Goal: Check status

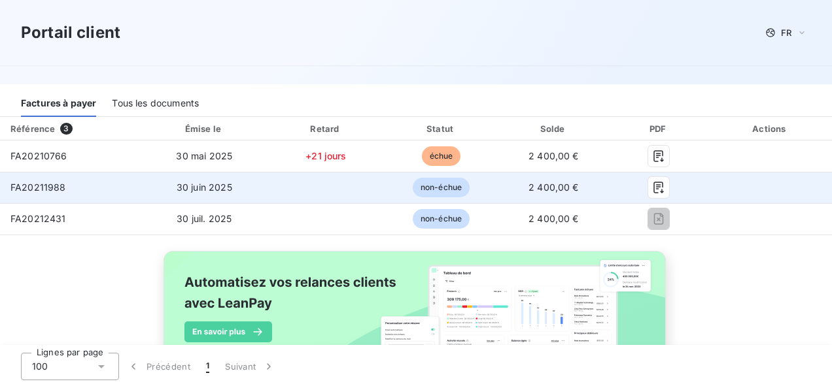
scroll to position [131, 0]
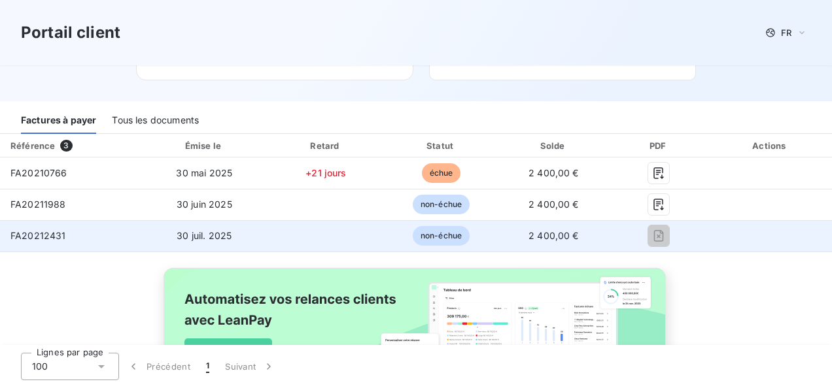
click at [428, 235] on span "non-échue" at bounding box center [441, 236] width 57 height 20
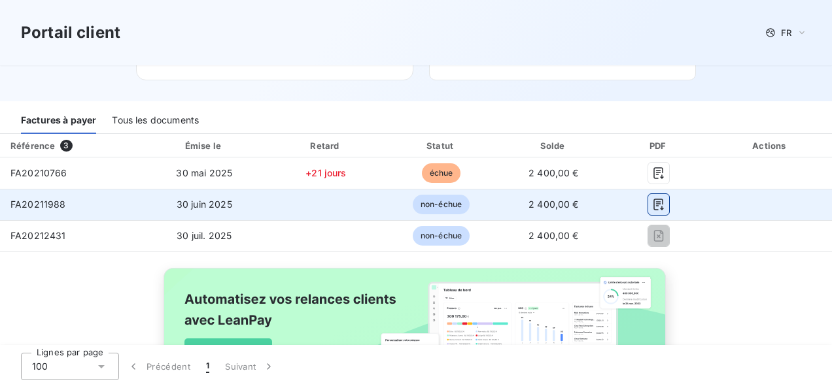
click at [652, 205] on icon "button" at bounding box center [658, 204] width 13 height 13
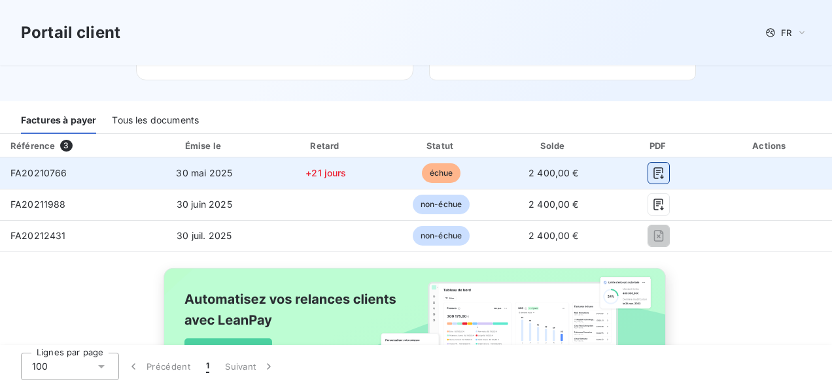
click at [653, 173] on icon "button" at bounding box center [658, 173] width 13 height 13
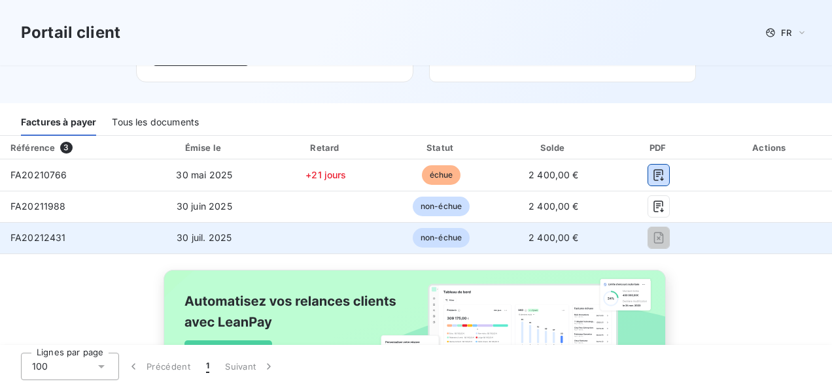
scroll to position [81, 0]
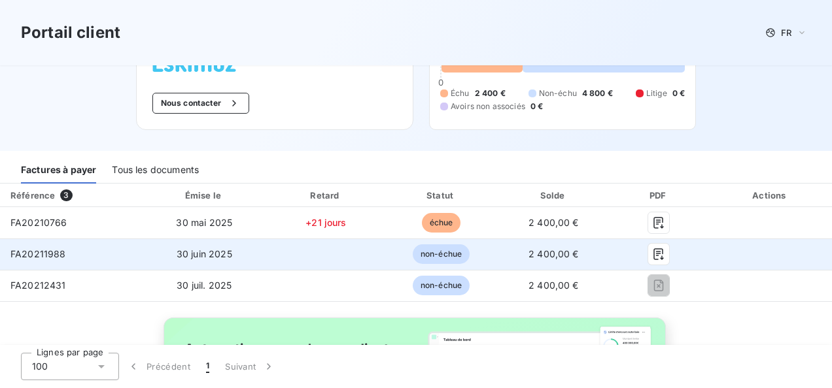
click at [773, 250] on td at bounding box center [770, 254] width 123 height 31
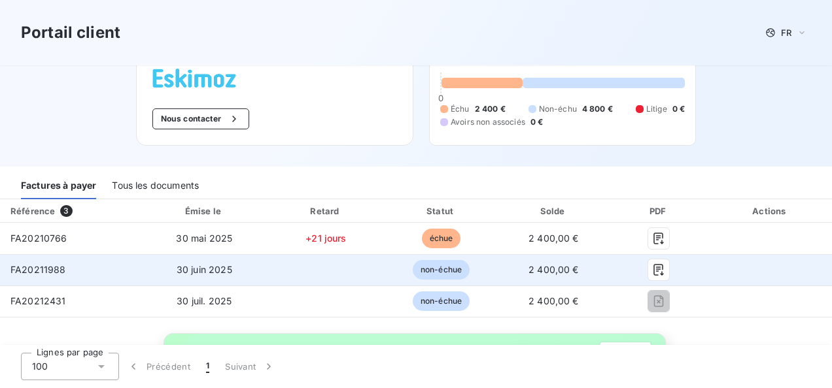
scroll to position [0, 0]
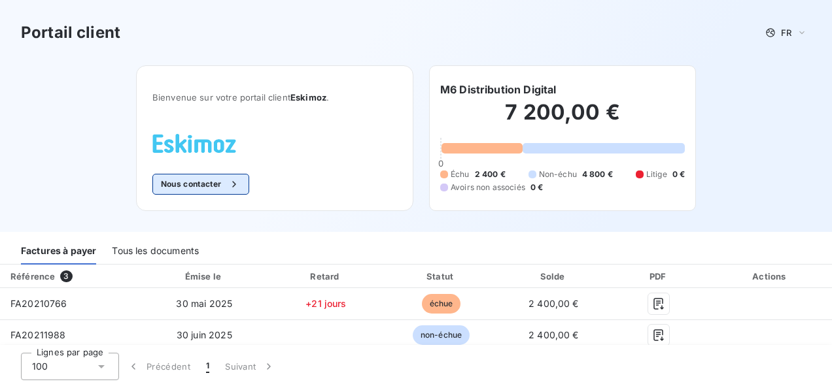
click at [228, 186] on icon "button" at bounding box center [234, 184] width 13 height 13
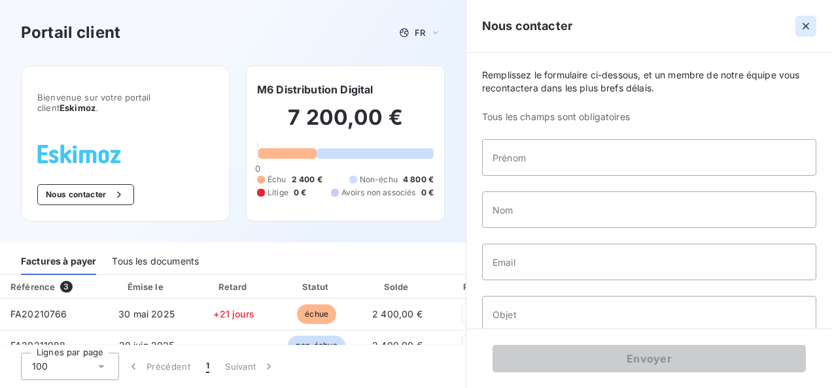
click at [808, 25] on icon "button" at bounding box center [805, 26] width 13 height 13
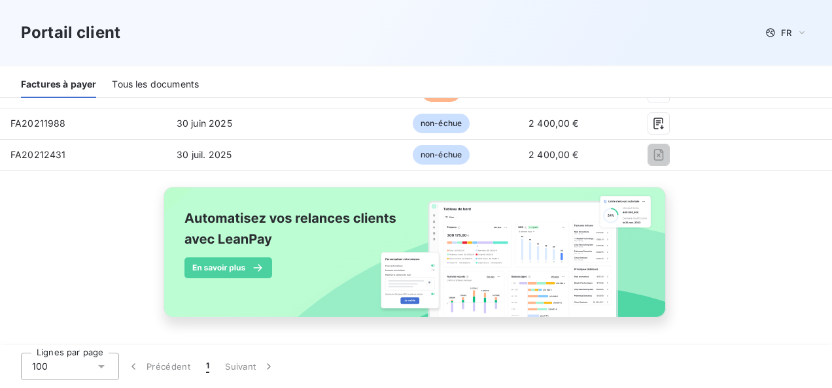
scroll to position [81, 0]
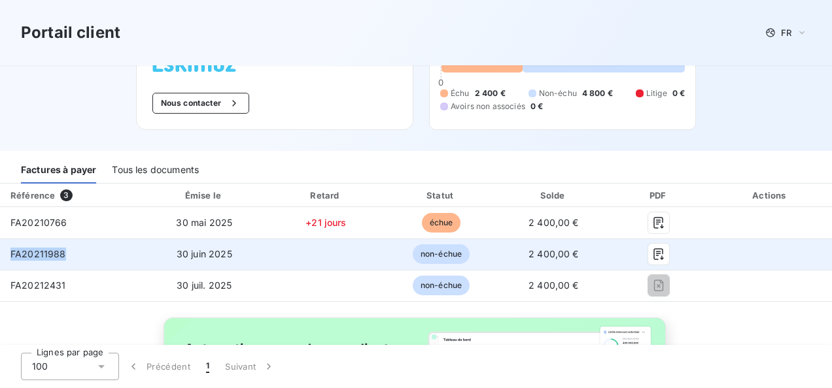
drag, startPoint x: 67, startPoint y: 250, endPoint x: 5, endPoint y: 248, distance: 62.2
click at [5, 248] on td "FA20211988" at bounding box center [70, 254] width 141 height 31
copy span "FA20211988"
